Goal: Task Accomplishment & Management: Complete application form

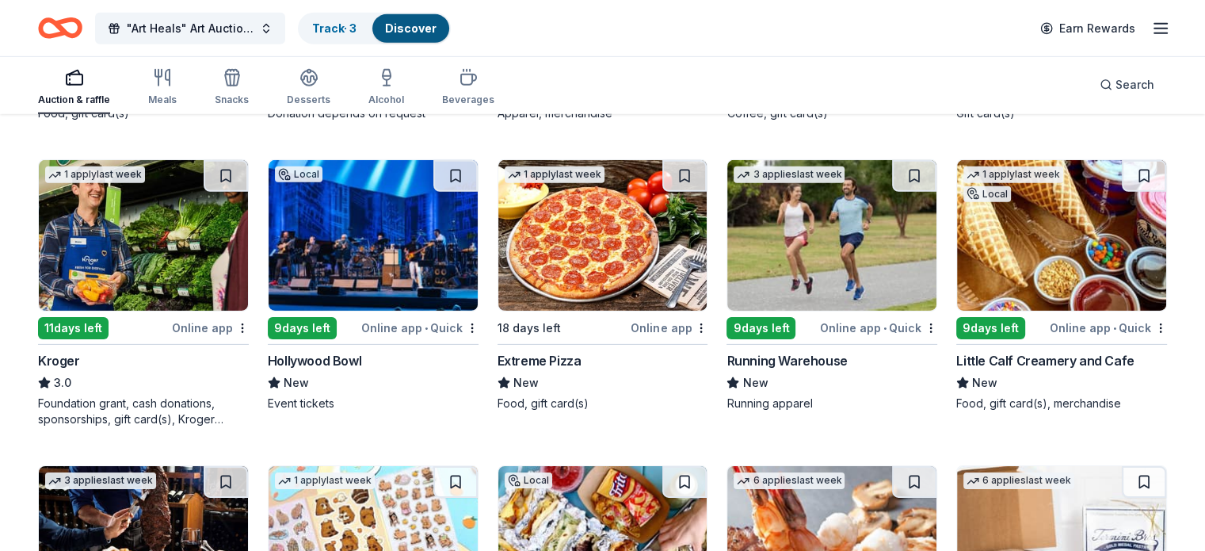
scroll to position [4975, 0]
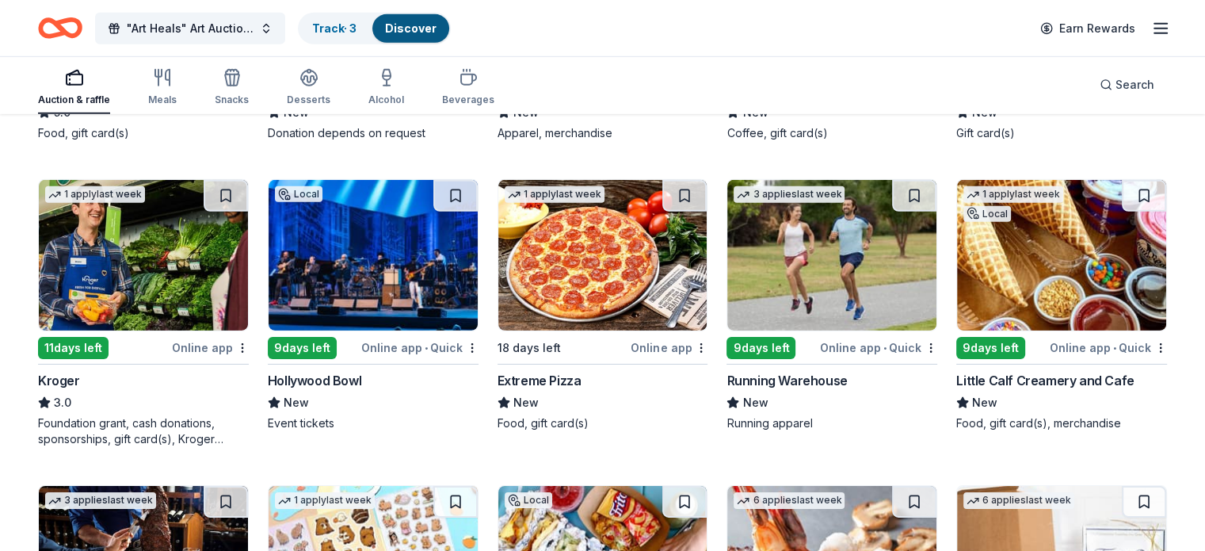
click at [396, 277] on img at bounding box center [373, 255] width 209 height 151
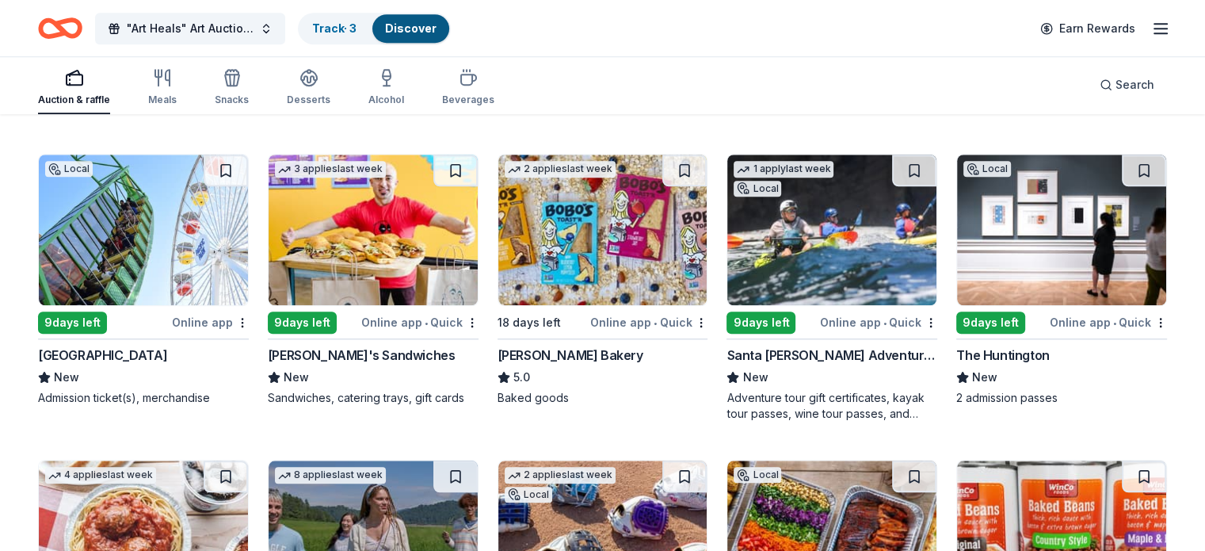
scroll to position [1377, 0]
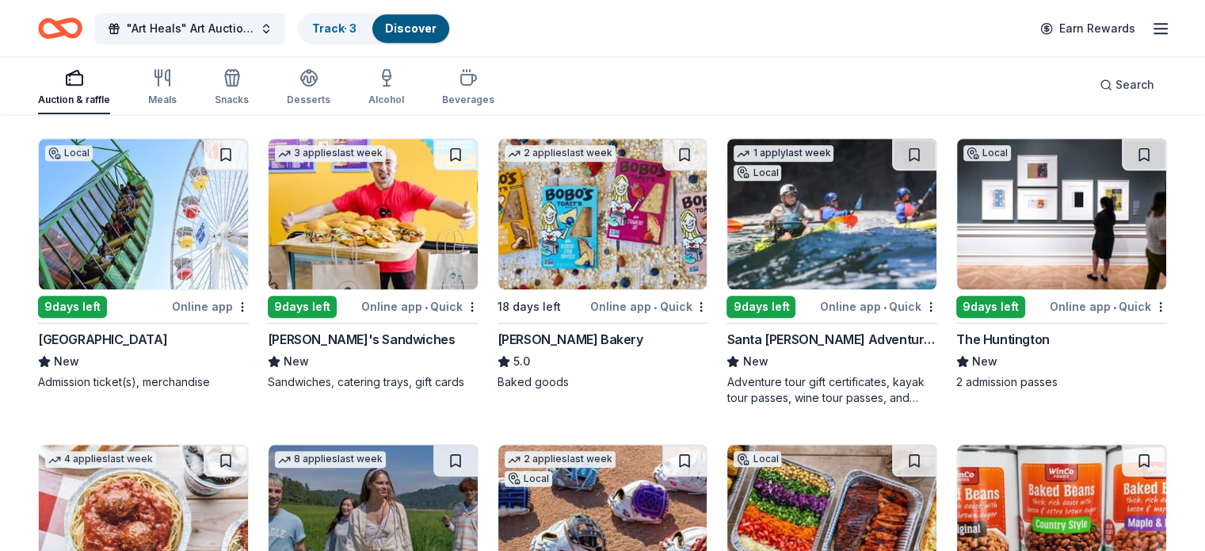
click at [1032, 227] on img at bounding box center [1061, 214] width 209 height 151
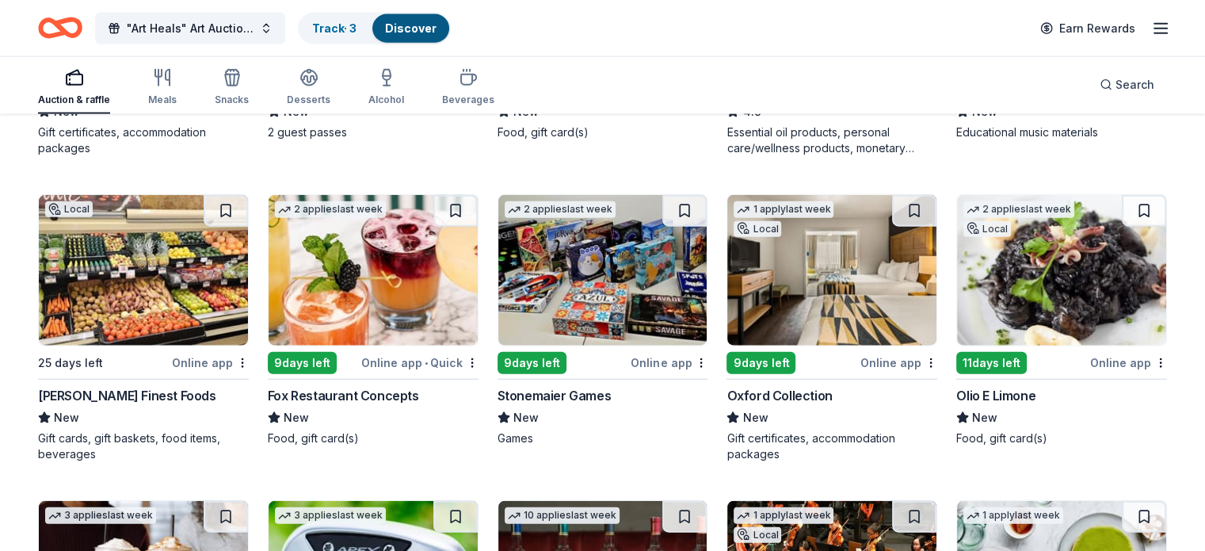
scroll to position [3756, 0]
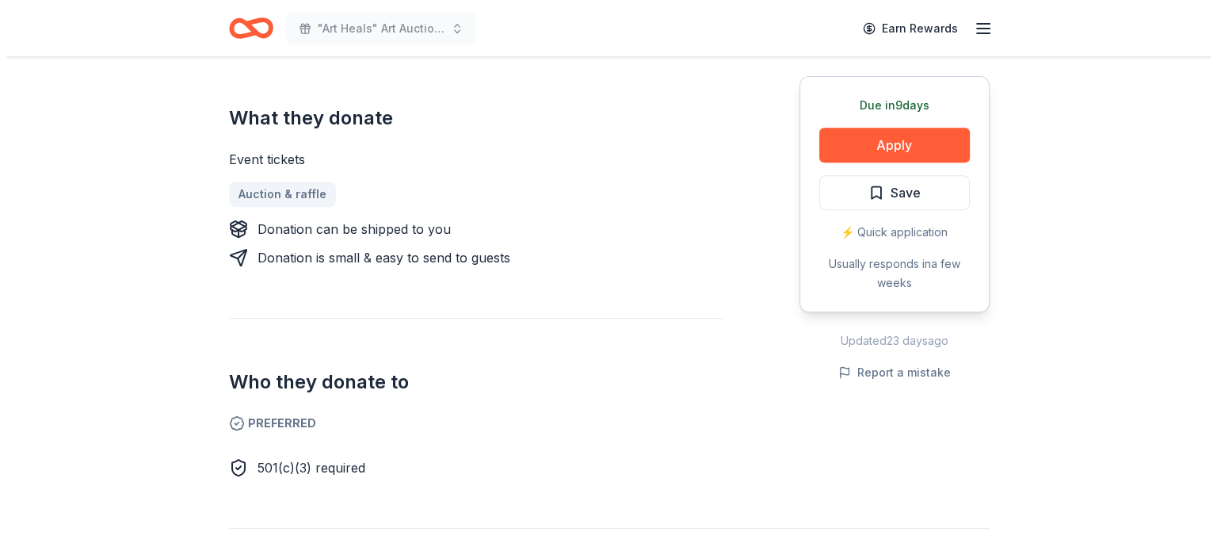
scroll to position [647, 0]
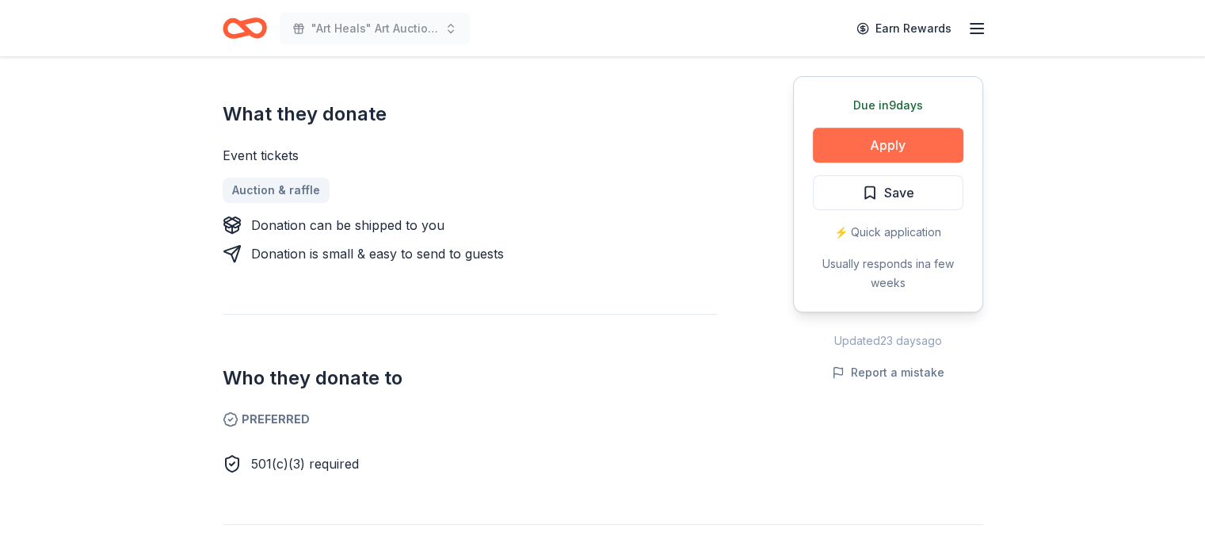
click at [881, 143] on button "Apply" at bounding box center [888, 145] width 151 height 35
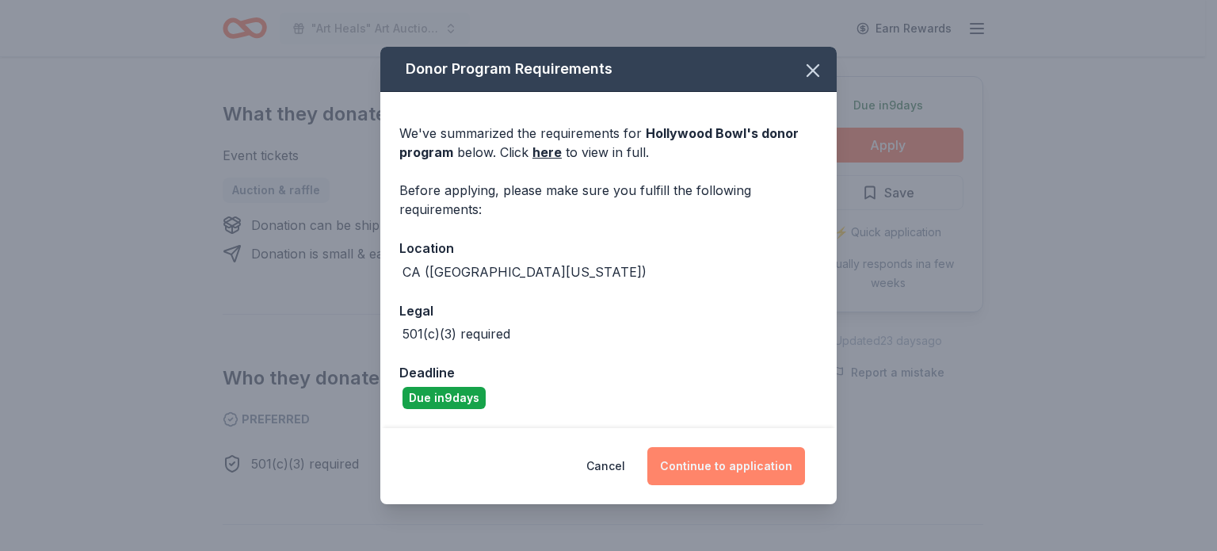
click at [769, 469] on button "Continue to application" at bounding box center [726, 466] width 158 height 38
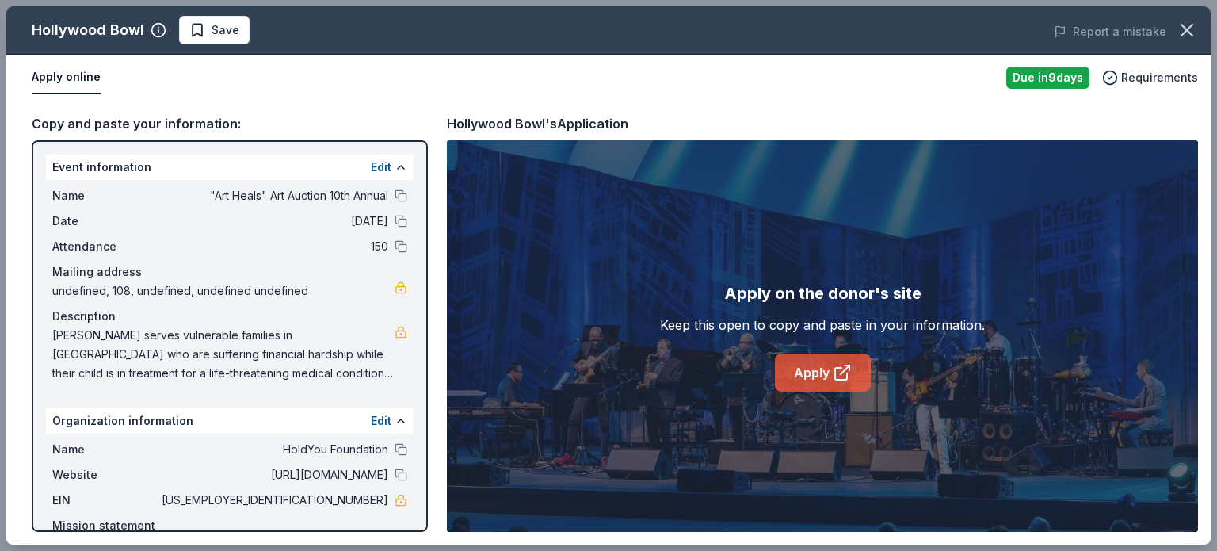
click at [819, 361] on link "Apply" at bounding box center [823, 372] width 96 height 38
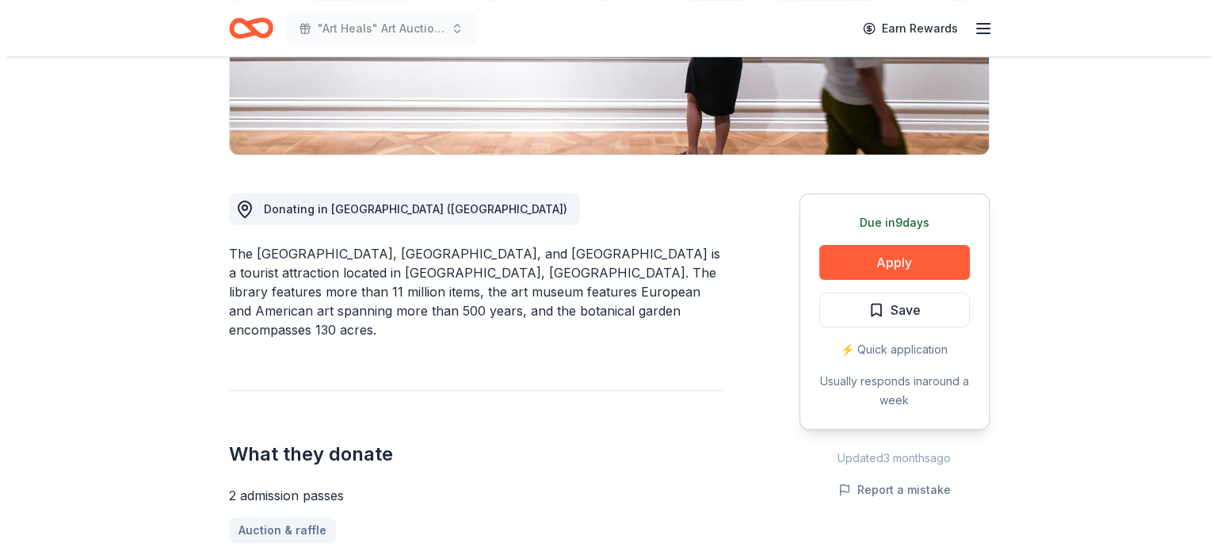
scroll to position [326, 0]
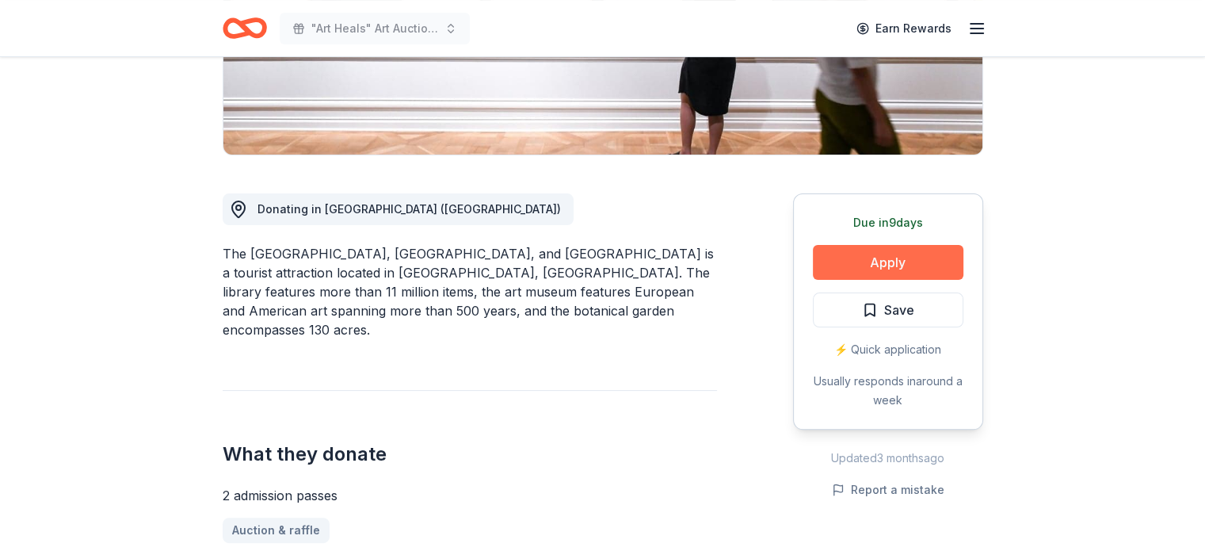
click at [929, 253] on button "Apply" at bounding box center [888, 262] width 151 height 35
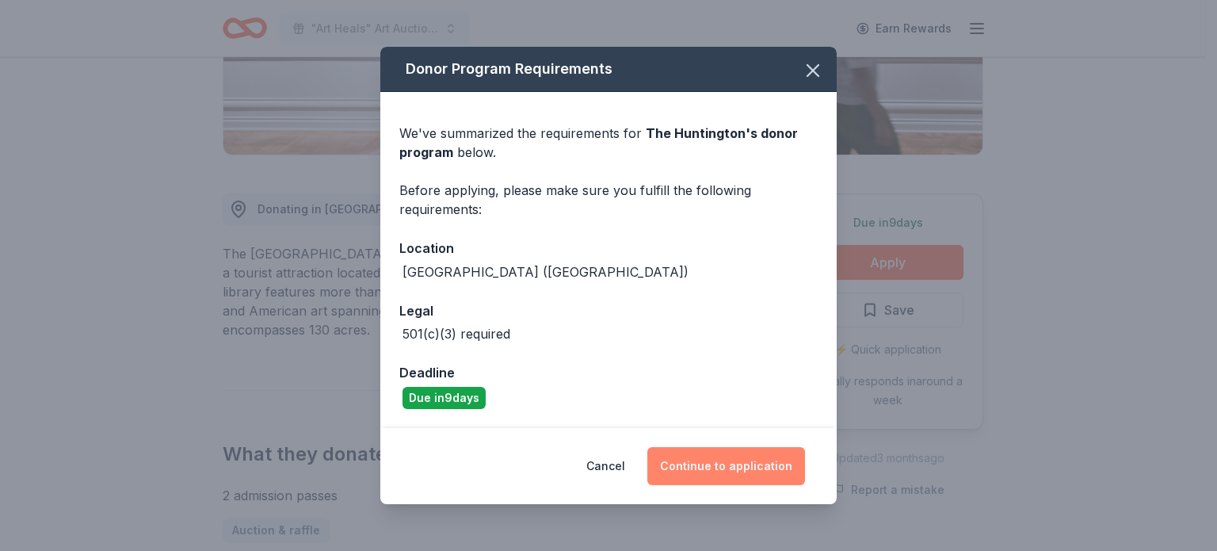
click at [692, 468] on button "Continue to application" at bounding box center [726, 466] width 158 height 38
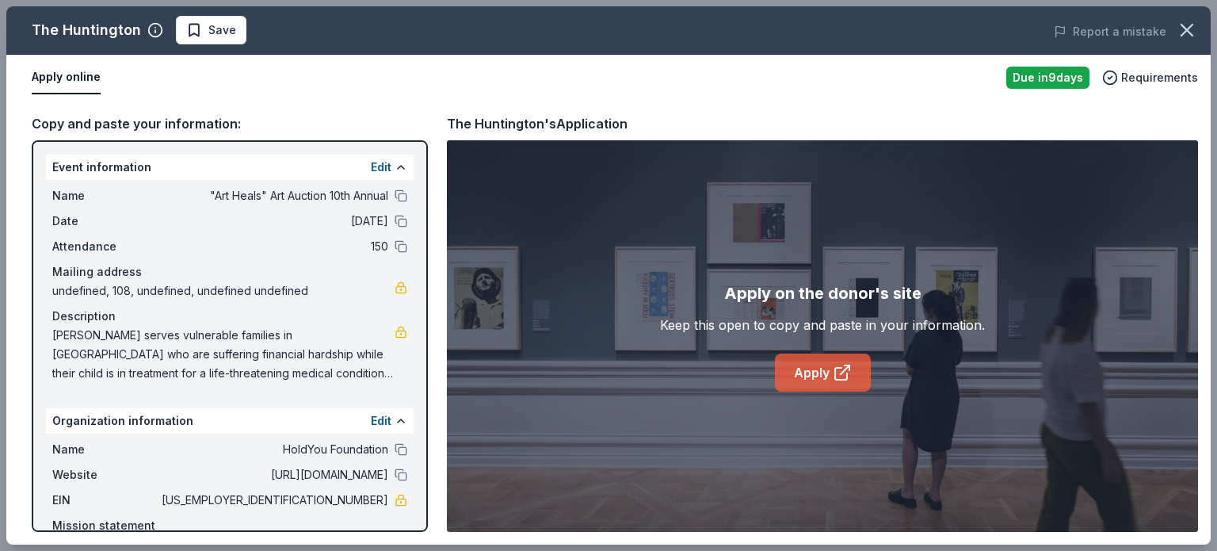
click at [786, 372] on link "Apply" at bounding box center [823, 372] width 96 height 38
